Goal: Task Accomplishment & Management: Manage account settings

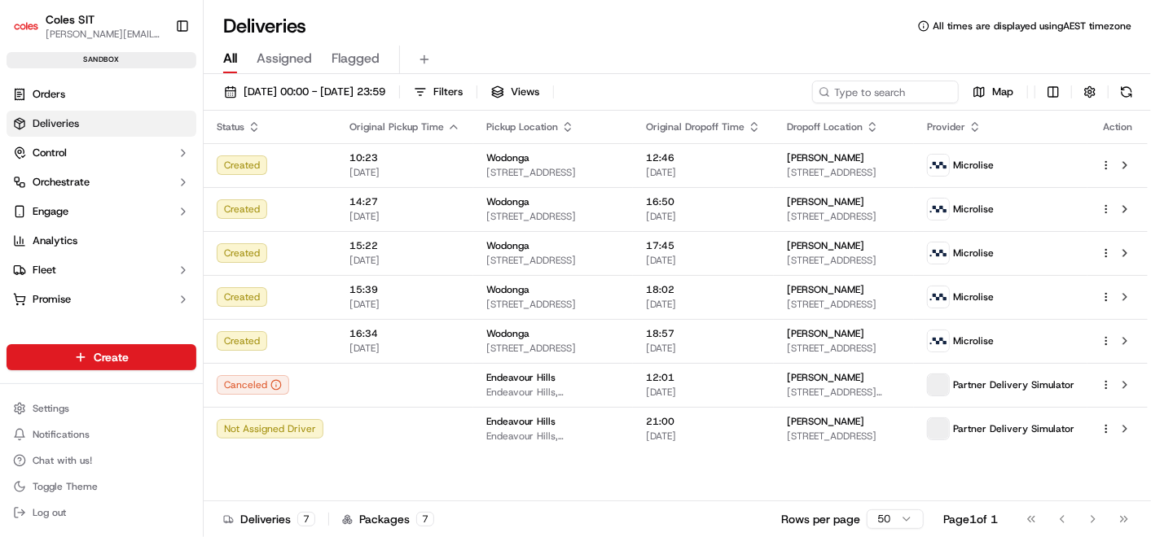
click at [1041, 46] on div "All Assigned Flagged" at bounding box center [677, 60] width 947 height 29
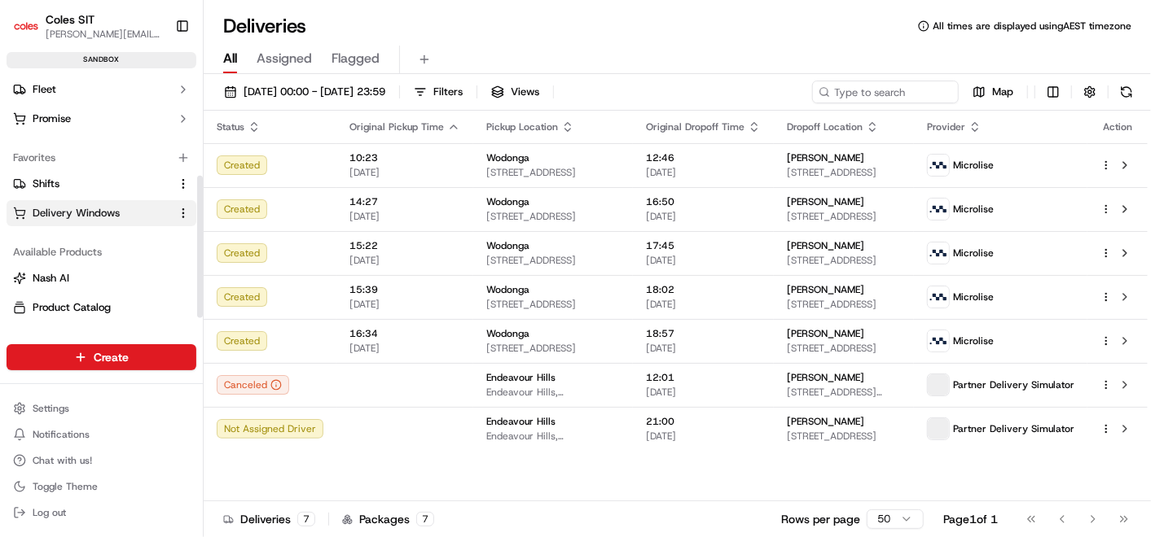
click at [53, 209] on span "Delivery Windows" at bounding box center [76, 213] width 87 height 15
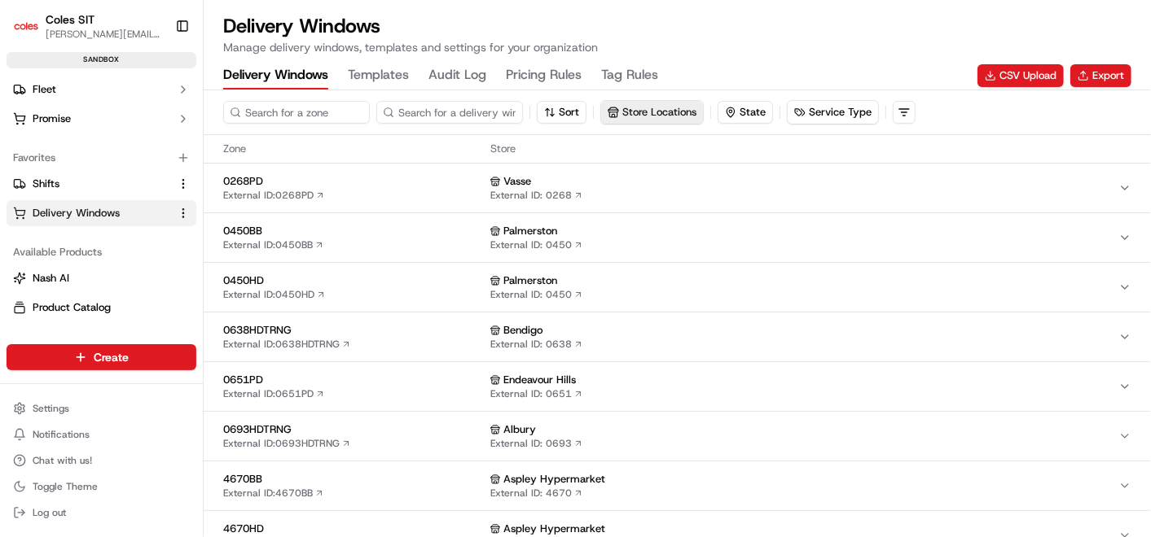
click at [630, 113] on button "Store Locations" at bounding box center [652, 112] width 102 height 23
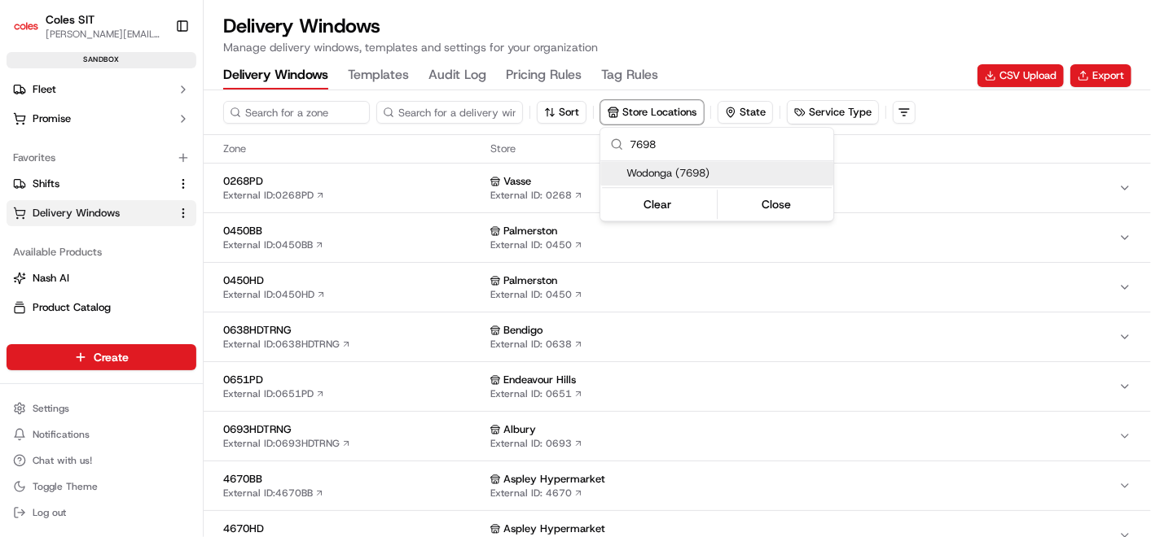
type input "7698"
click at [679, 178] on span "Wodonga (7698)" at bounding box center [726, 173] width 200 height 15
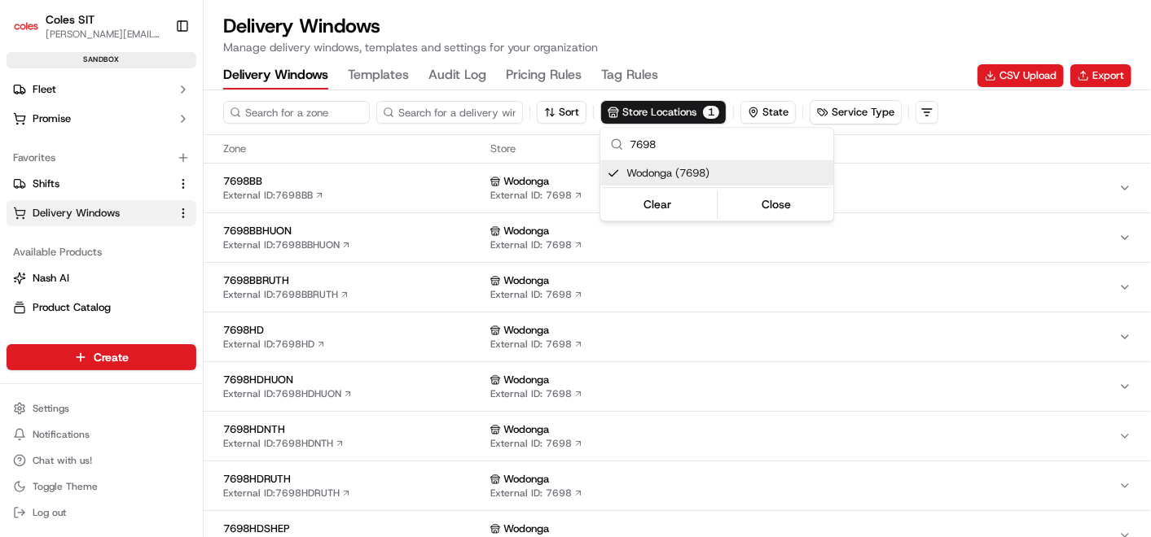
click at [445, 341] on html "Coles SIT [PERSON_NAME][EMAIL_ADDRESS][DOMAIN_NAME] Toggle Sidebar sandbox Orde…" at bounding box center [575, 268] width 1151 height 537
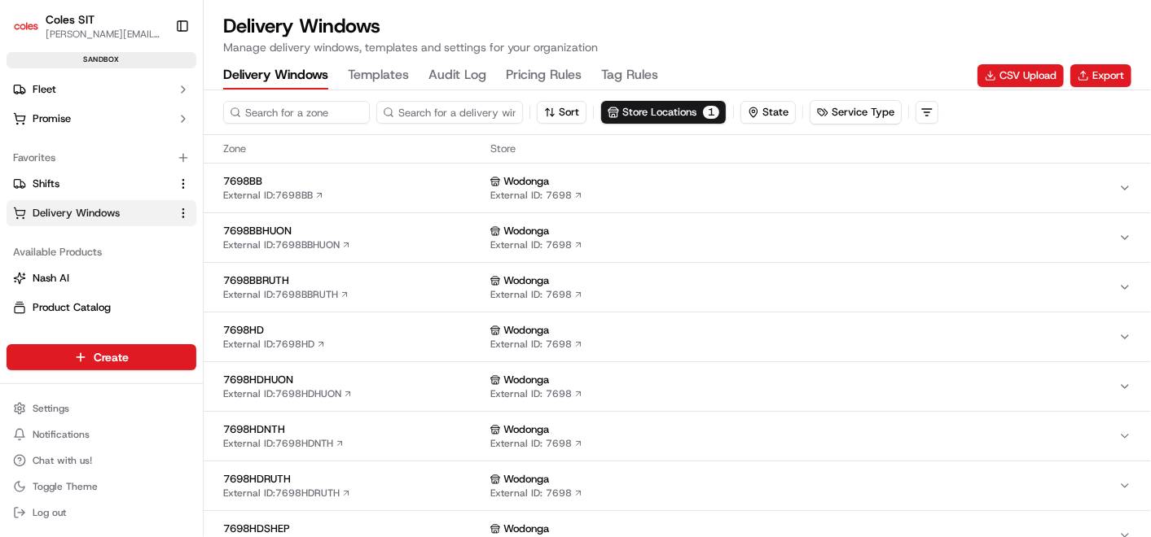
click at [572, 327] on div "Wodonga" at bounding box center [804, 330] width 628 height 15
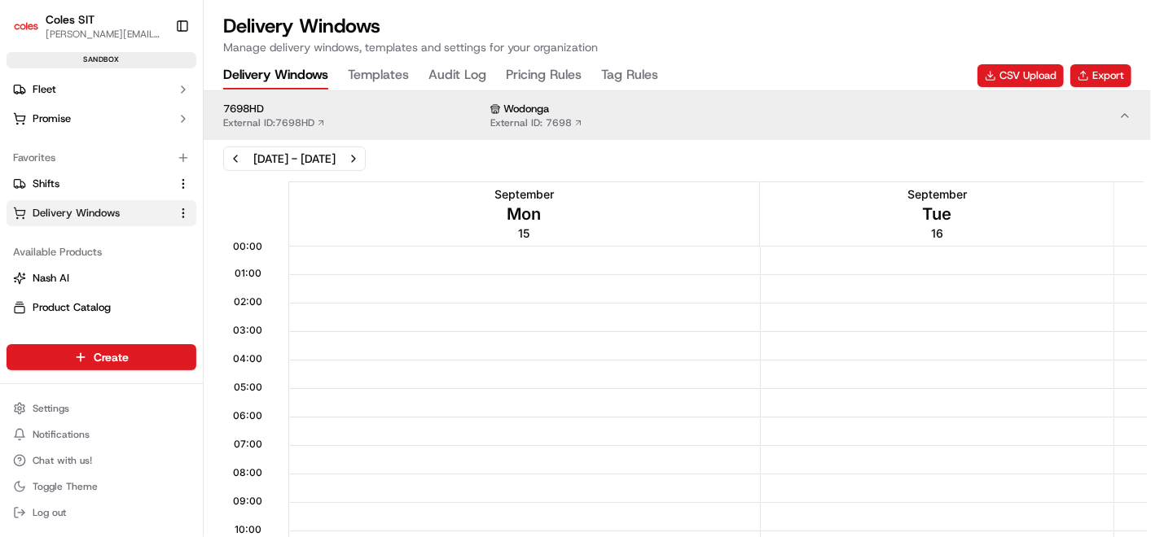
scroll to position [181, 0]
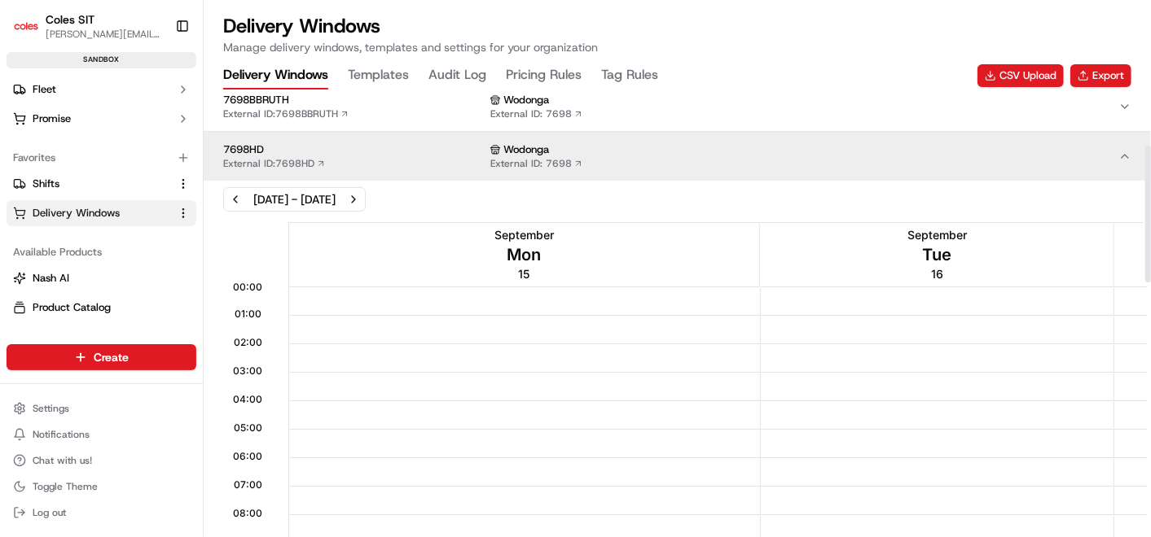
click at [334, 196] on div "Sep 15, 2025 - Sep 21, 2025" at bounding box center [294, 199] width 82 height 16
click at [366, 197] on div "Sep 15, 2025 - Sep 21, 2025" at bounding box center [294, 199] width 143 height 24
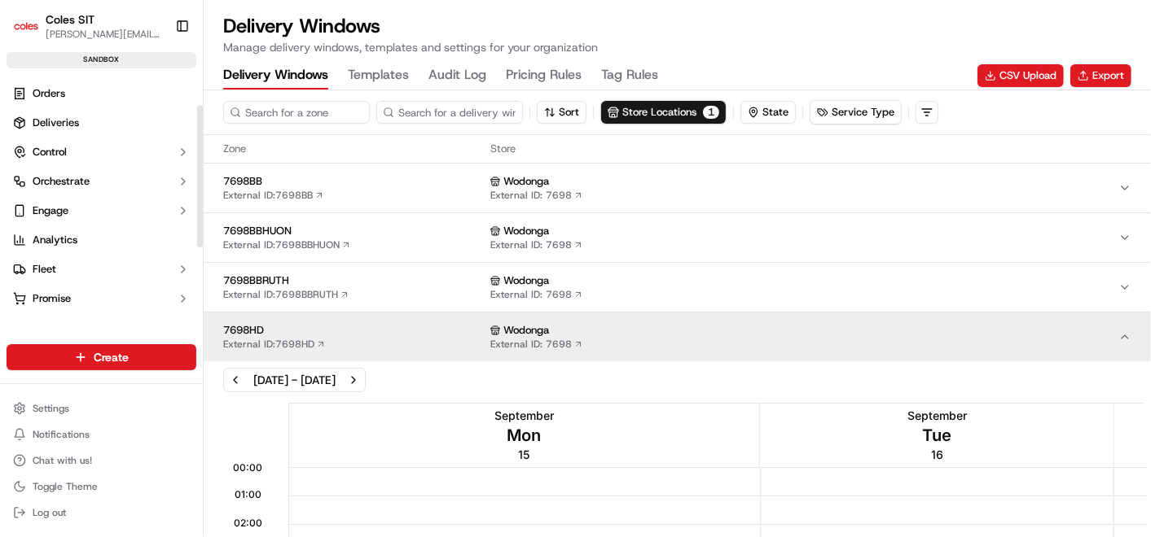
scroll to position [204, 0]
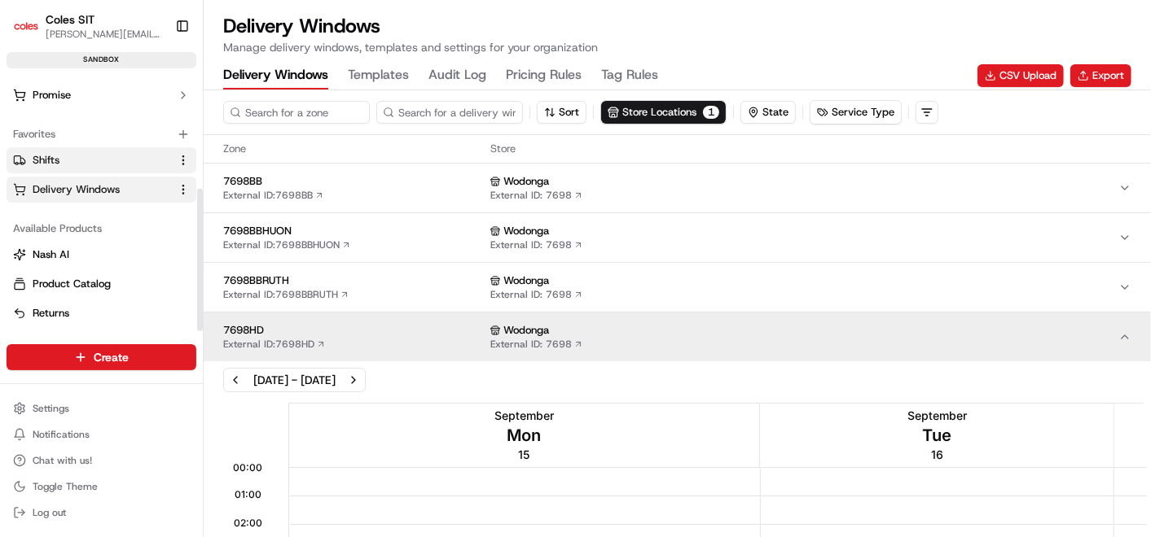
click at [44, 156] on span "Shifts" at bounding box center [46, 160] width 27 height 15
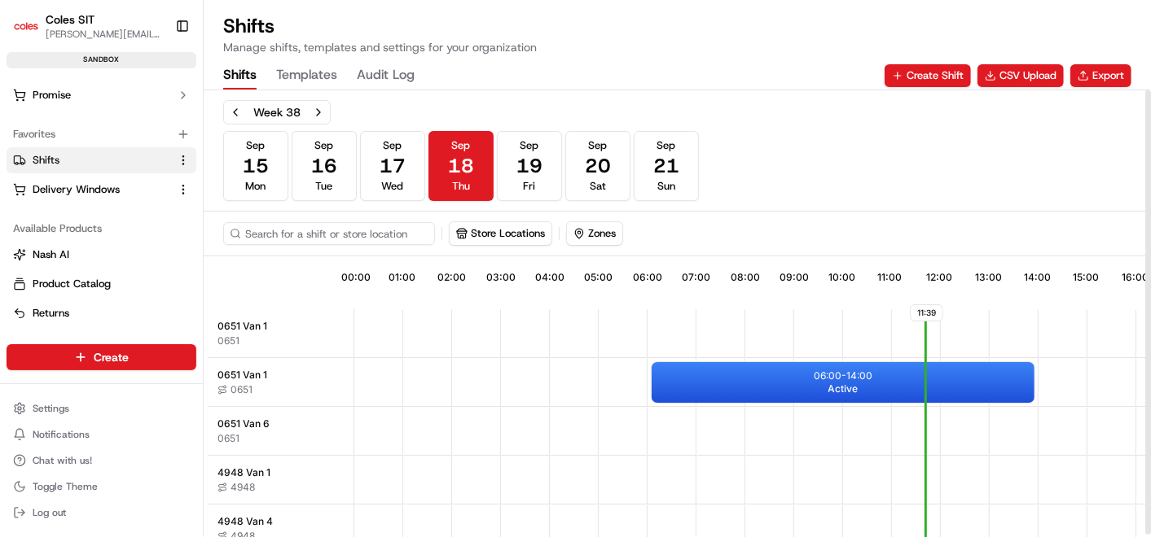
click at [492, 244] on div "Store Locations Zones" at bounding box center [677, 234] width 947 height 45
click at [492, 235] on button "Store Locations" at bounding box center [501, 233] width 102 height 23
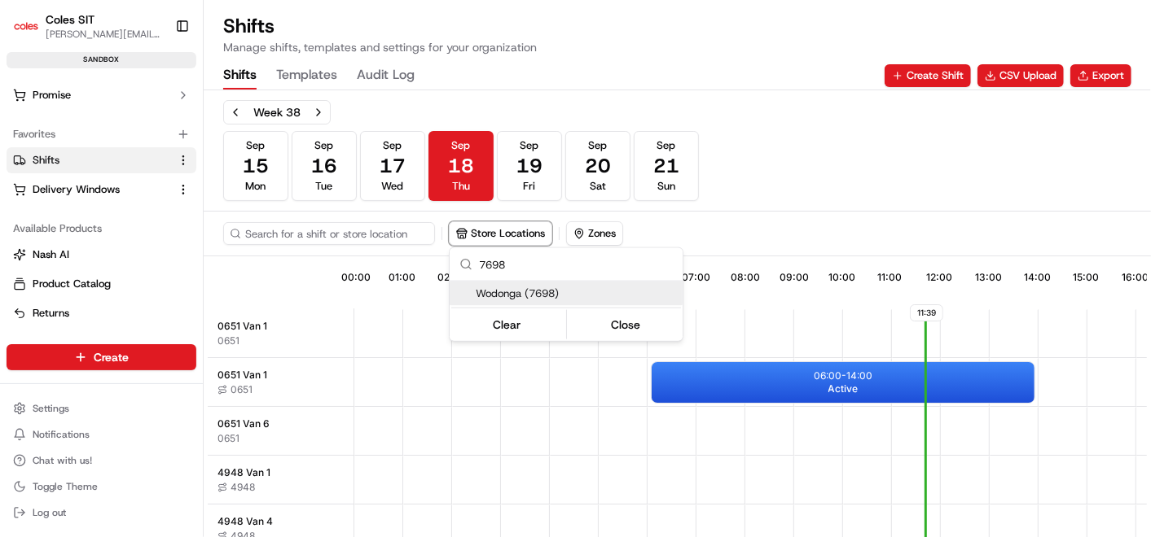
type input "7698"
click at [530, 295] on span "Wodonga (7698)" at bounding box center [576, 294] width 200 height 15
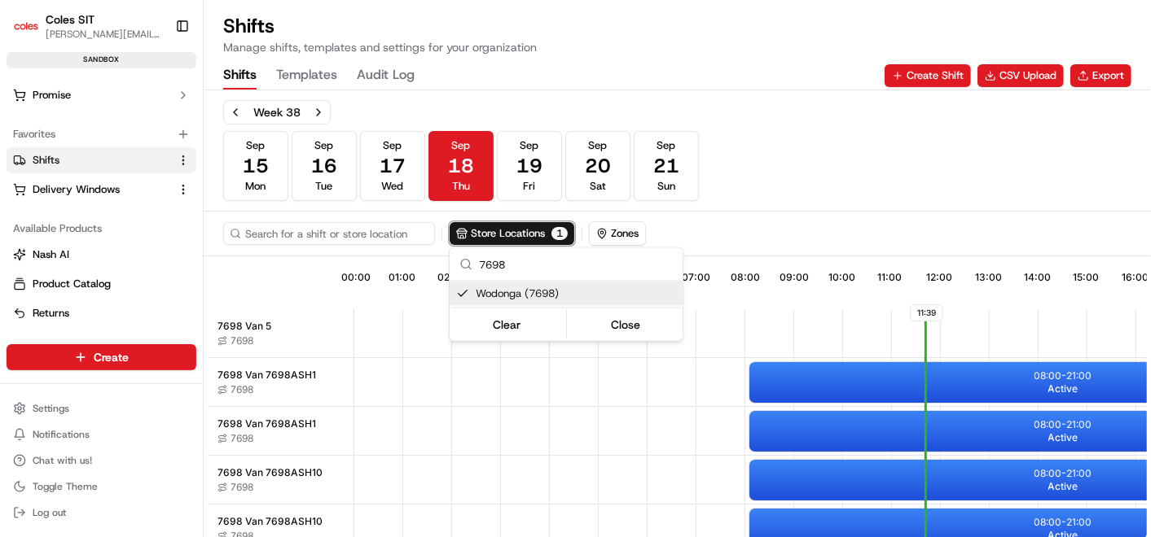
click at [912, 207] on html "Coles SIT bhawani.singh1@coles.com.au Toggle Sidebar sandbox Orders Deliveries …" at bounding box center [575, 268] width 1151 height 537
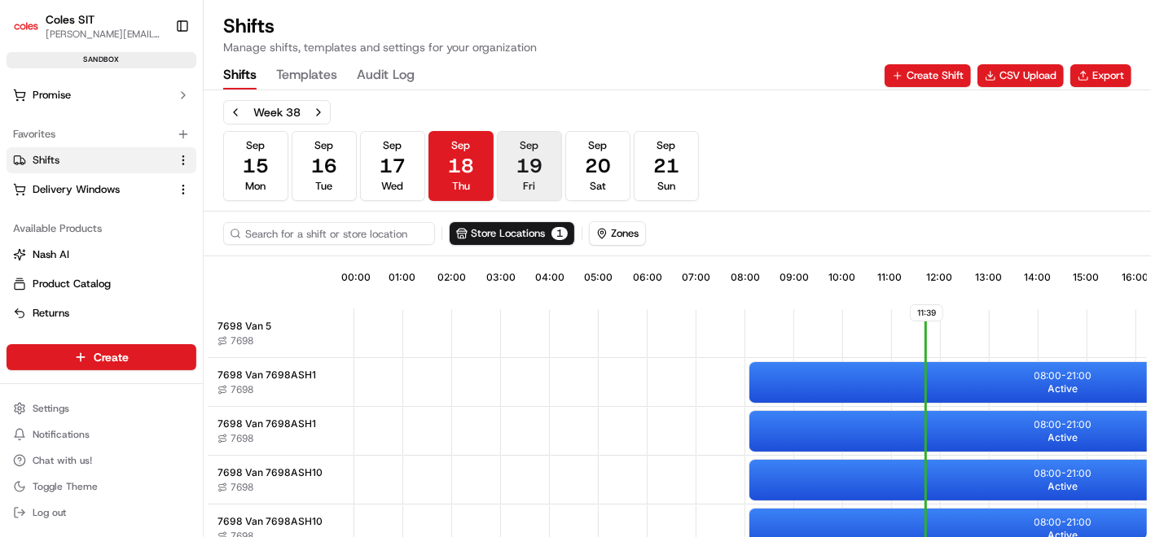
click at [542, 177] on span "19" at bounding box center [529, 166] width 26 height 26
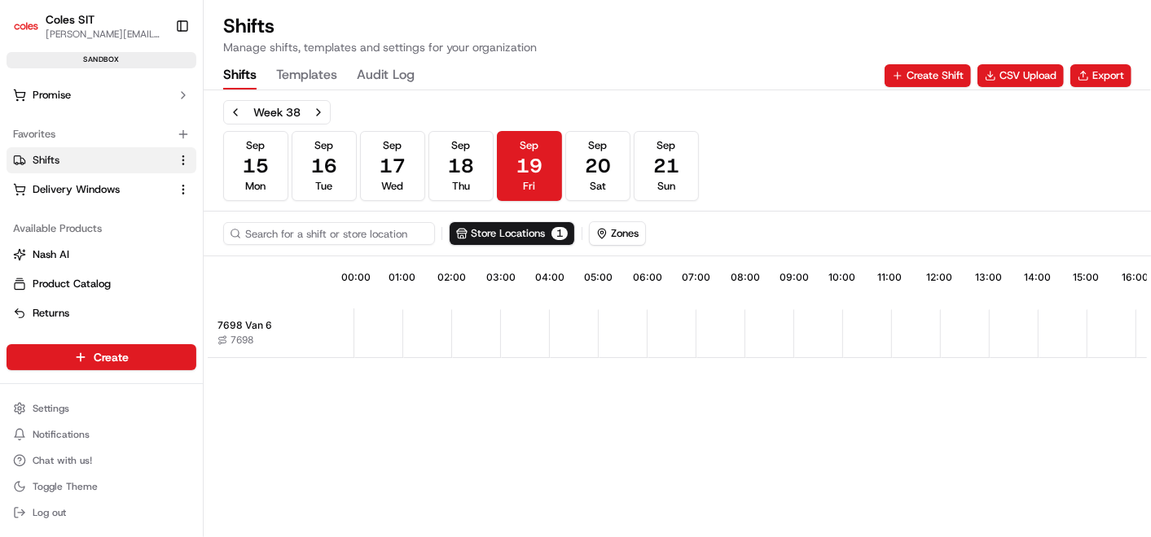
scroll to position [0, 4]
drag, startPoint x: 768, startPoint y: 527, endPoint x: 1040, endPoint y: 516, distance: 272.2
click at [1040, 516] on div "11:40 00:00 01:00 02:00 03:00 04:00 05:00 06:00 07:00 08:00 09:00 10:00 11:00 1…" at bounding box center [677, 400] width 939 height 279
click at [961, 526] on div "11:40 00:00 01:00 02:00 03:00 04:00 05:00 06:00 07:00 08:00 09:00 10:00 11:00 1…" at bounding box center [677, 400] width 939 height 279
click at [910, 529] on div "11:40 00:00 01:00 02:00 03:00 04:00 05:00 06:00 07:00 08:00 09:00 10:00 11:00 1…" at bounding box center [677, 400] width 939 height 279
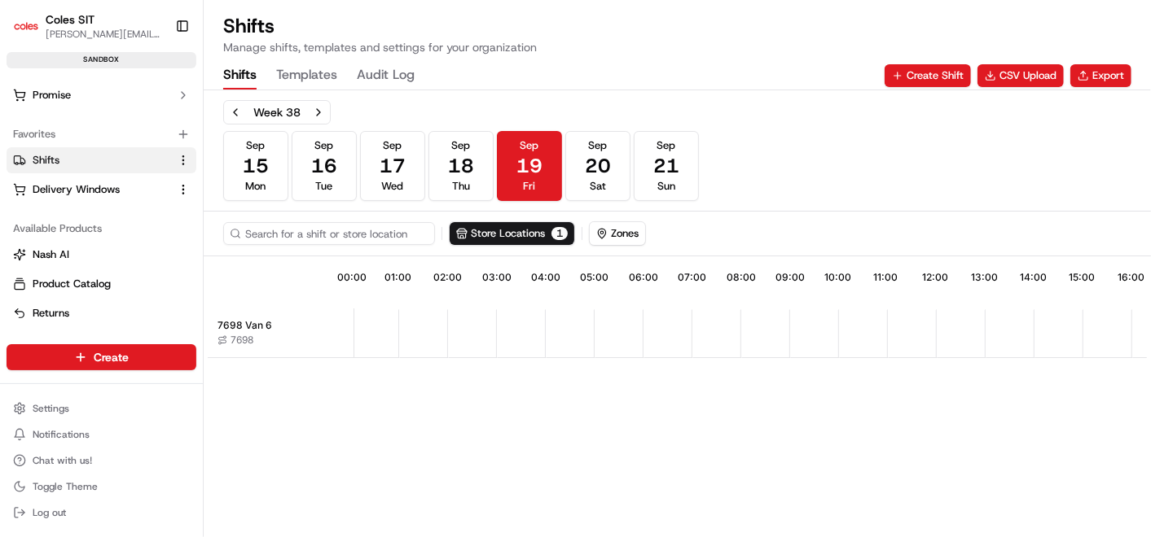
drag, startPoint x: 864, startPoint y: 527, endPoint x: 957, endPoint y: 529, distance: 92.9
click at [957, 529] on div "11:40 00:00 01:00 02:00 03:00 04:00 05:00 06:00 07:00 08:00 09:00 10:00 11:00 1…" at bounding box center [677, 400] width 939 height 279
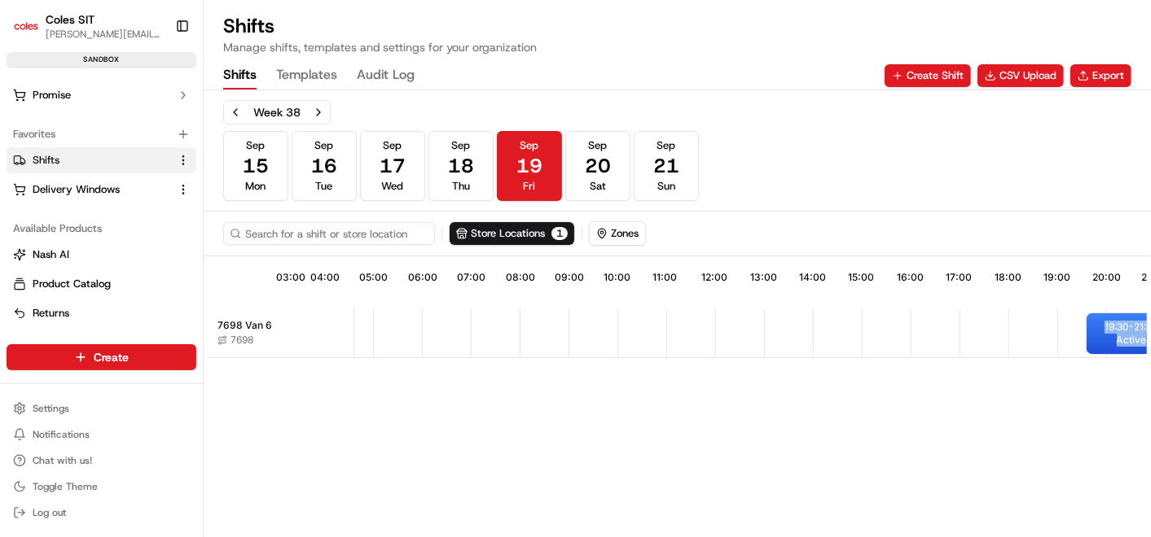
scroll to position [0, 270]
drag, startPoint x: 976, startPoint y: 529, endPoint x: 1055, endPoint y: 523, distance: 78.4
click at [984, 529] on div "11:40 04:00 05:00 06:00 07:00 08:00 09:00 10:00 11:00 12:00 13:00 14:00 15:00 1…" at bounding box center [677, 400] width 939 height 279
click at [1073, 336] on span "Active" at bounding box center [1086, 340] width 30 height 13
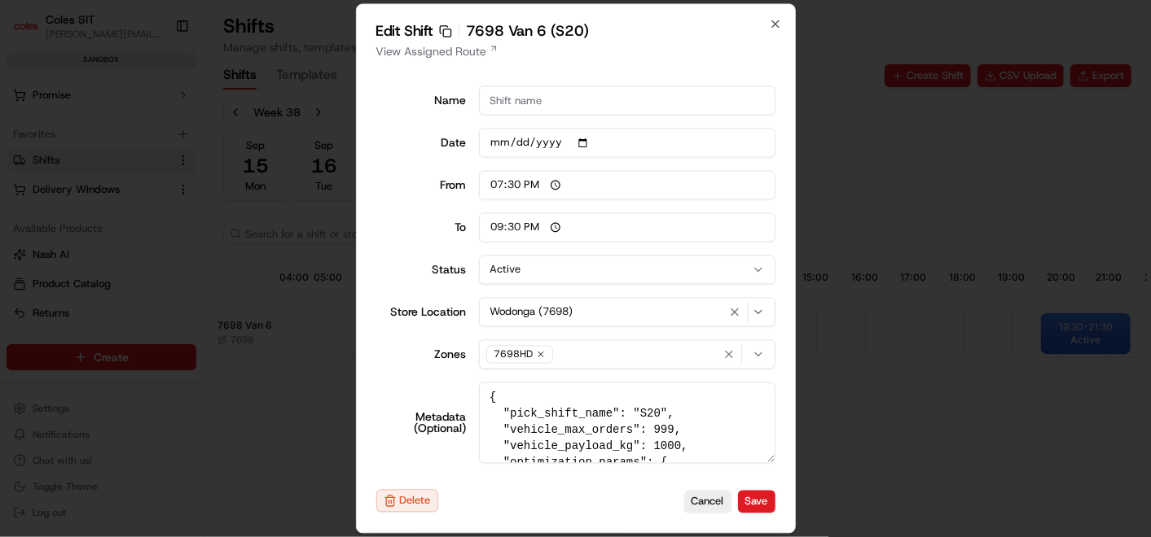
type input "06:00"
type input "14:00"
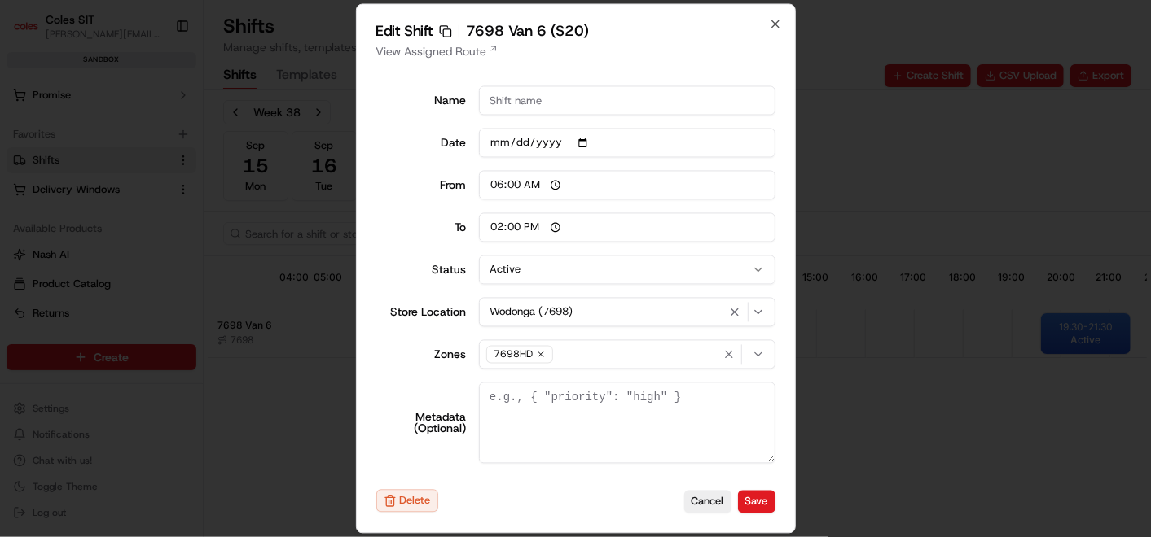
click at [837, 37] on div at bounding box center [575, 268] width 1151 height 537
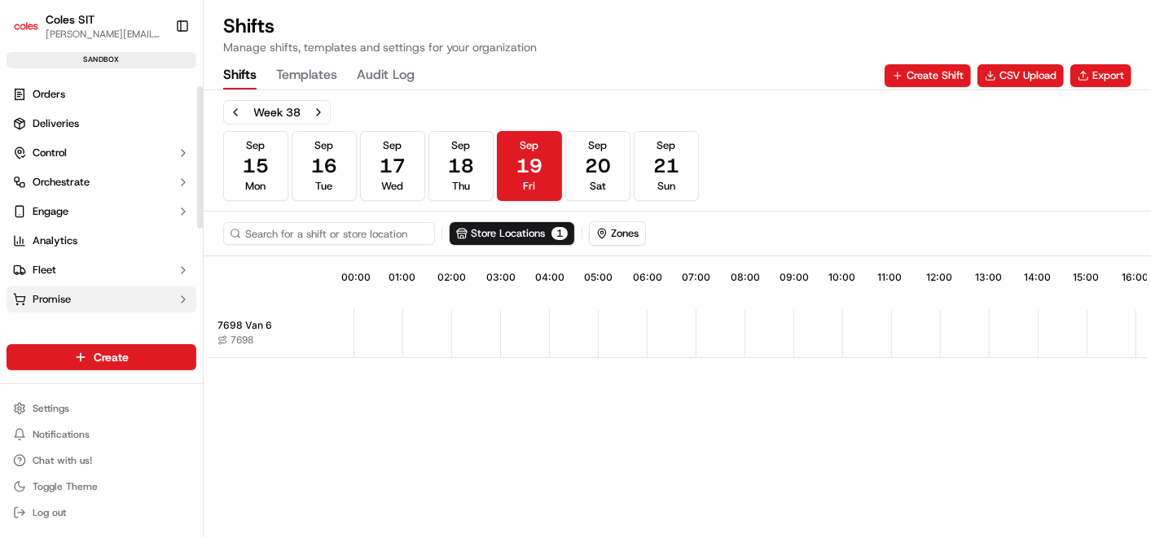
scroll to position [204, 0]
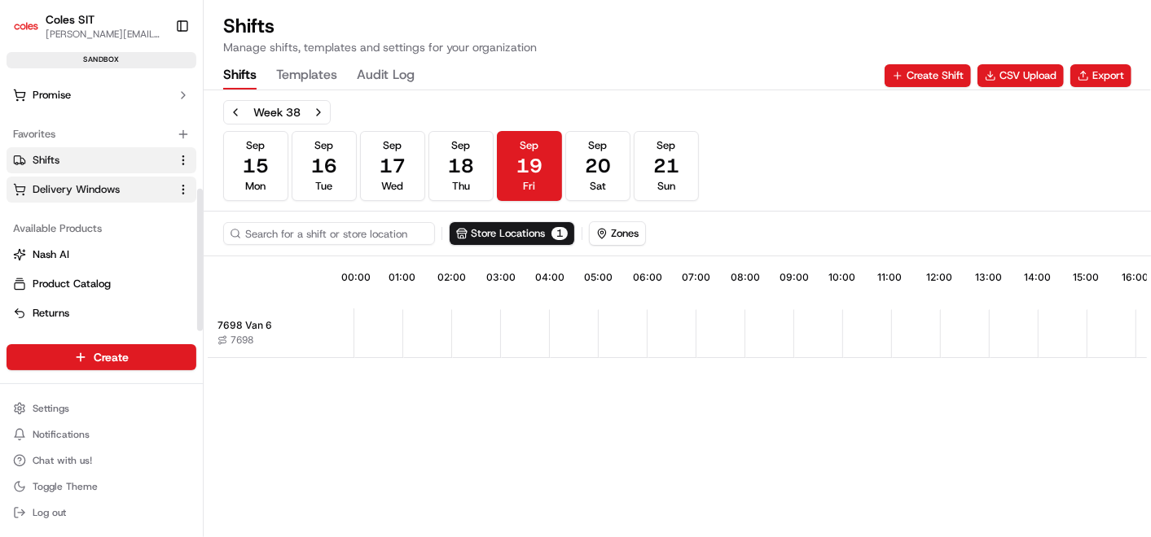
click at [85, 195] on button "Delivery Windows" at bounding box center [102, 190] width 190 height 26
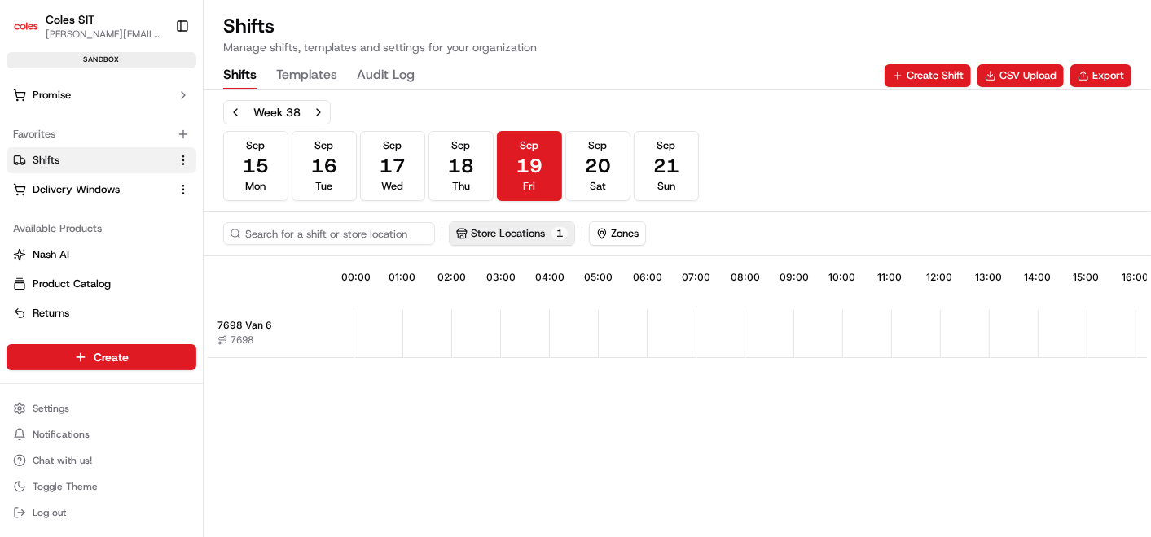
click at [516, 225] on button "Store Locations 1" at bounding box center [512, 233] width 125 height 23
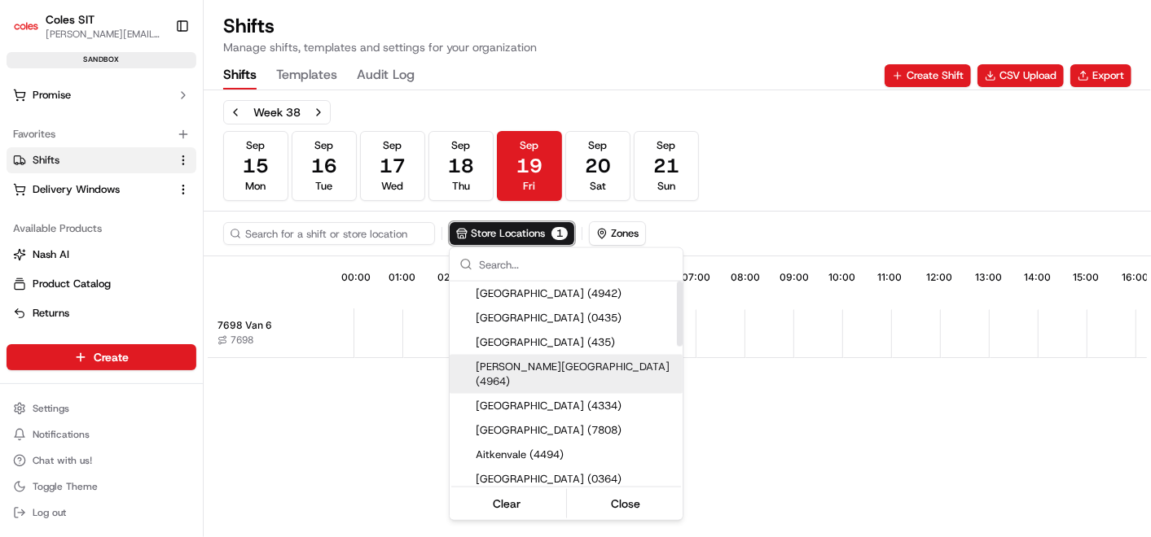
click at [873, 478] on html "Coles SIT [PERSON_NAME][EMAIL_ADDRESS][DOMAIN_NAME] Toggle Sidebar sandbox Orde…" at bounding box center [575, 268] width 1151 height 537
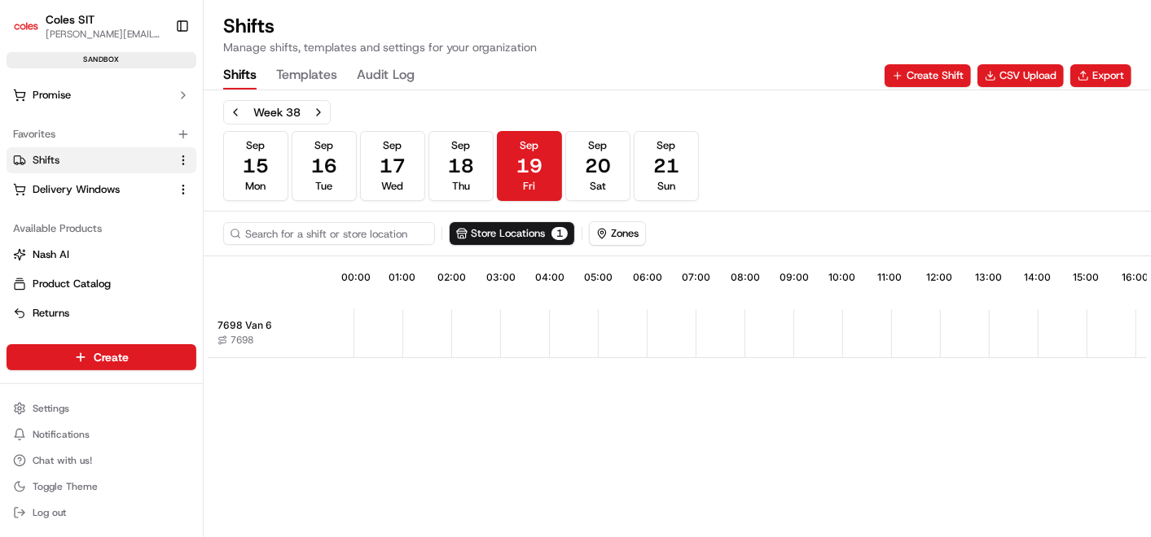
drag, startPoint x: 533, startPoint y: 529, endPoint x: 828, endPoint y: 555, distance: 296.8
click at [828, 537] on html "Coles SIT [PERSON_NAME][EMAIL_ADDRESS][DOMAIN_NAME] Toggle Sidebar sandbox Orde…" at bounding box center [575, 268] width 1151 height 537
drag, startPoint x: 862, startPoint y: 523, endPoint x: 989, endPoint y: 531, distance: 126.5
click at [989, 531] on div "11:40 00:00 01:00 02:00 03:00 04:00 05:00 06:00 07:00 08:00 09:00 10:00 11:00 1…" at bounding box center [677, 400] width 939 height 279
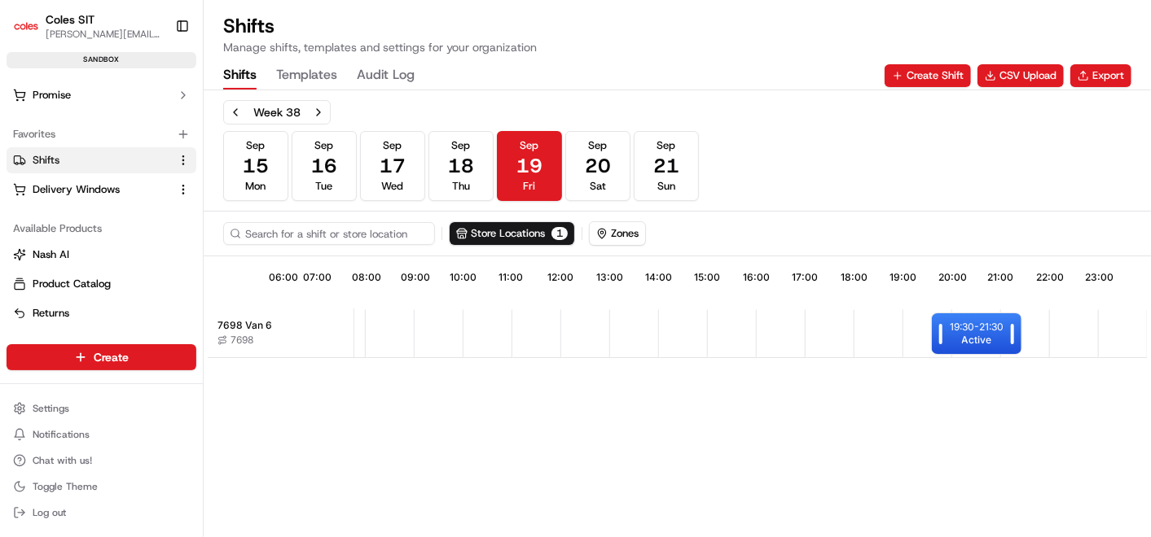
click at [962, 335] on span "Active" at bounding box center [977, 340] width 30 height 13
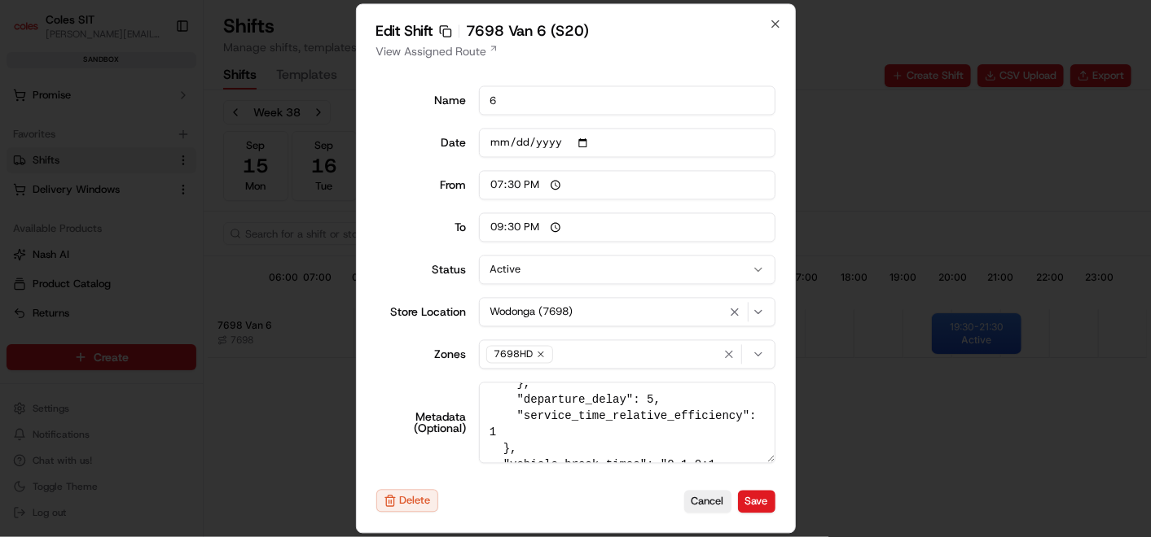
scroll to position [730, 0]
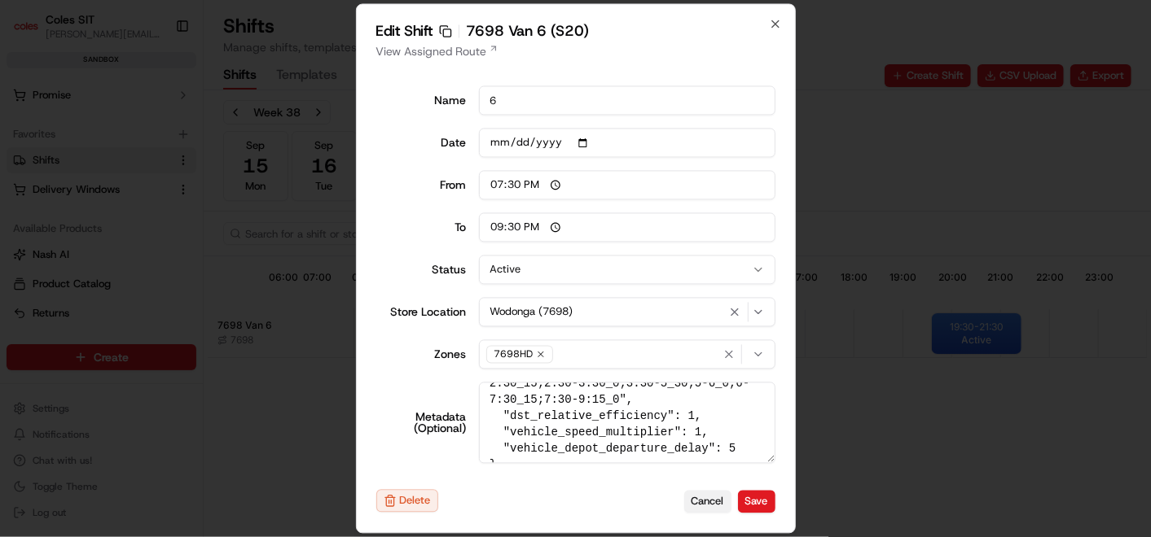
click at [704, 503] on button "Cancel" at bounding box center [707, 501] width 47 height 23
type input "06:00"
type input "14:00"
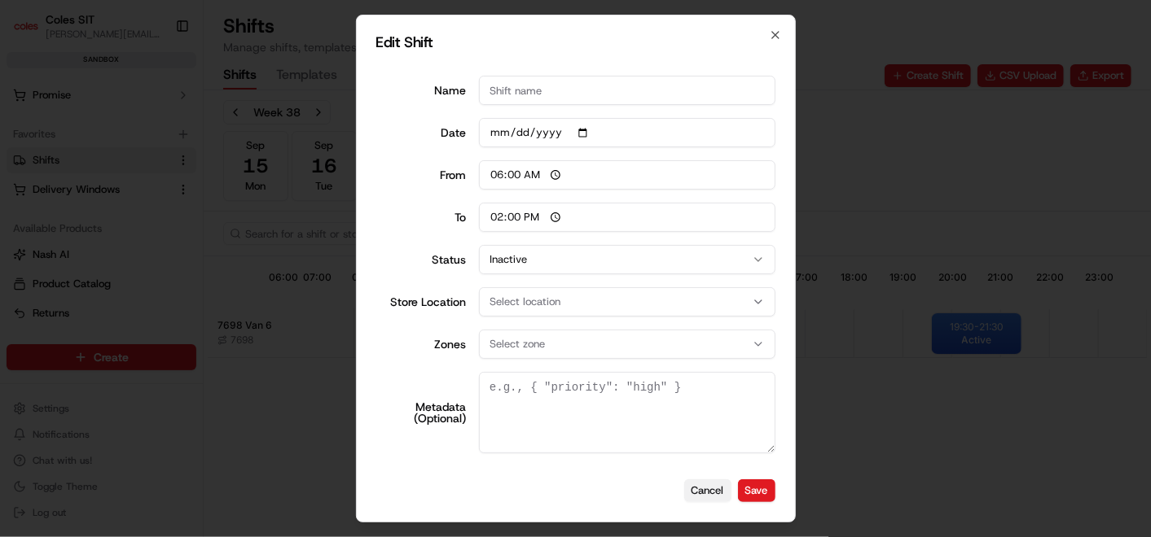
scroll to position [0, 0]
